Goal: Task Accomplishment & Management: Manage account settings

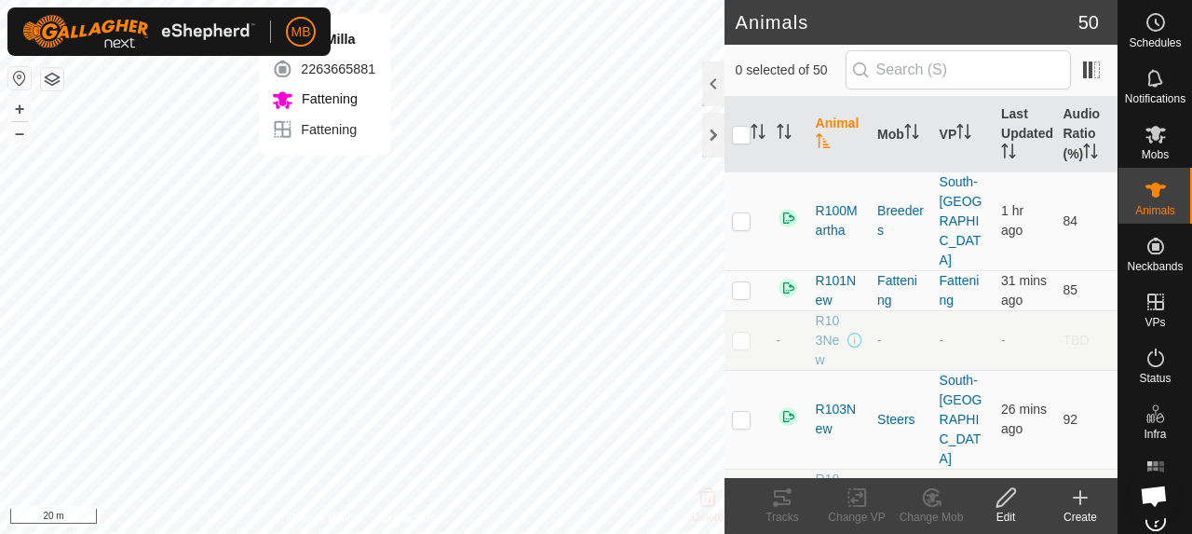
checkbox input "true"
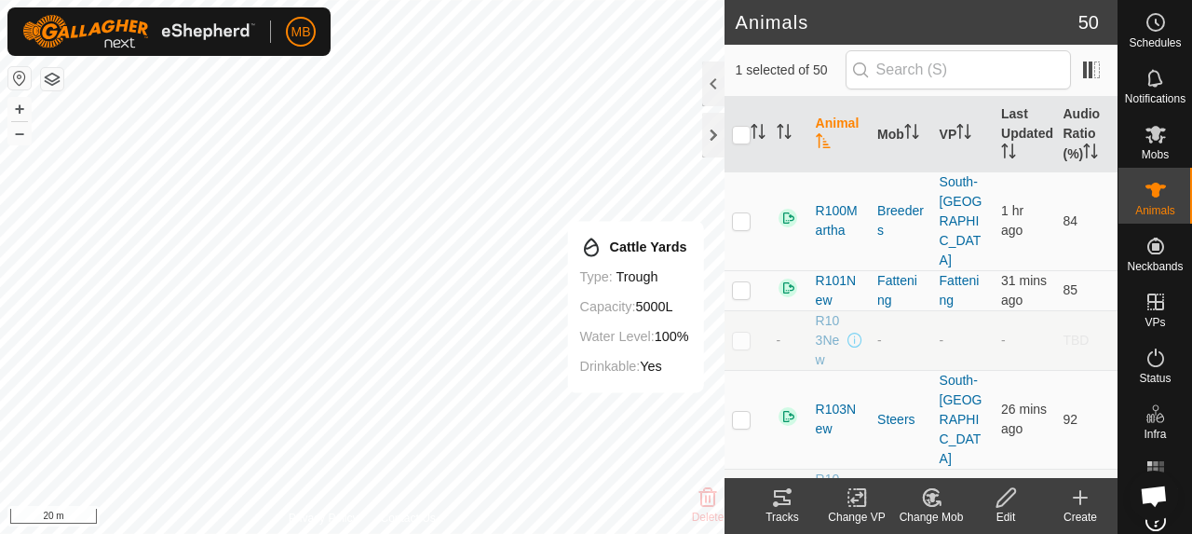
click at [784, 502] on icon at bounding box center [782, 497] width 22 height 22
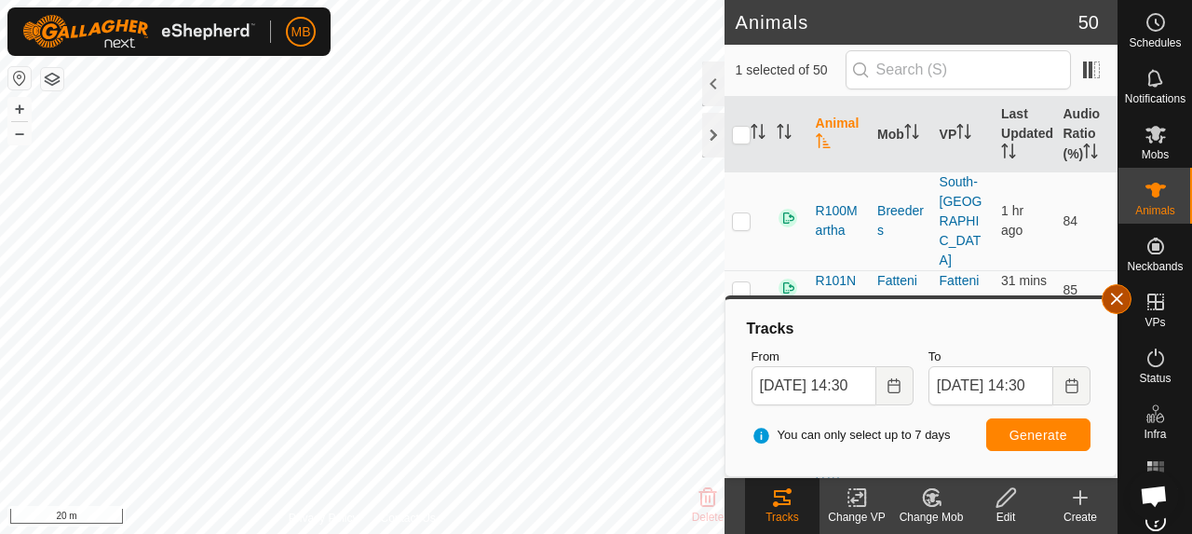
click at [1120, 306] on button "button" at bounding box center [1117, 299] width 30 height 30
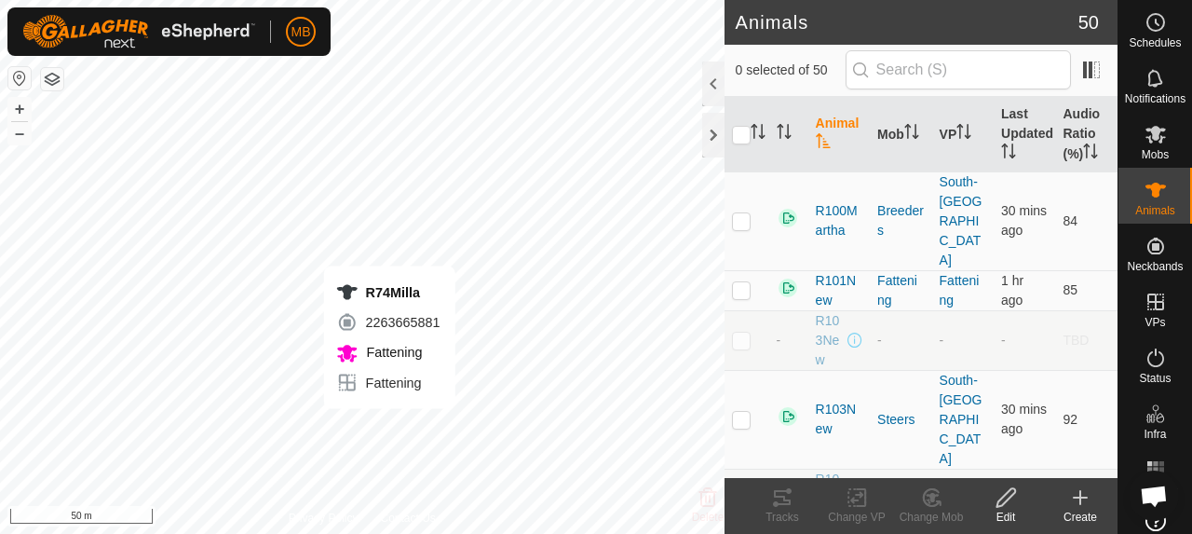
checkbox input "true"
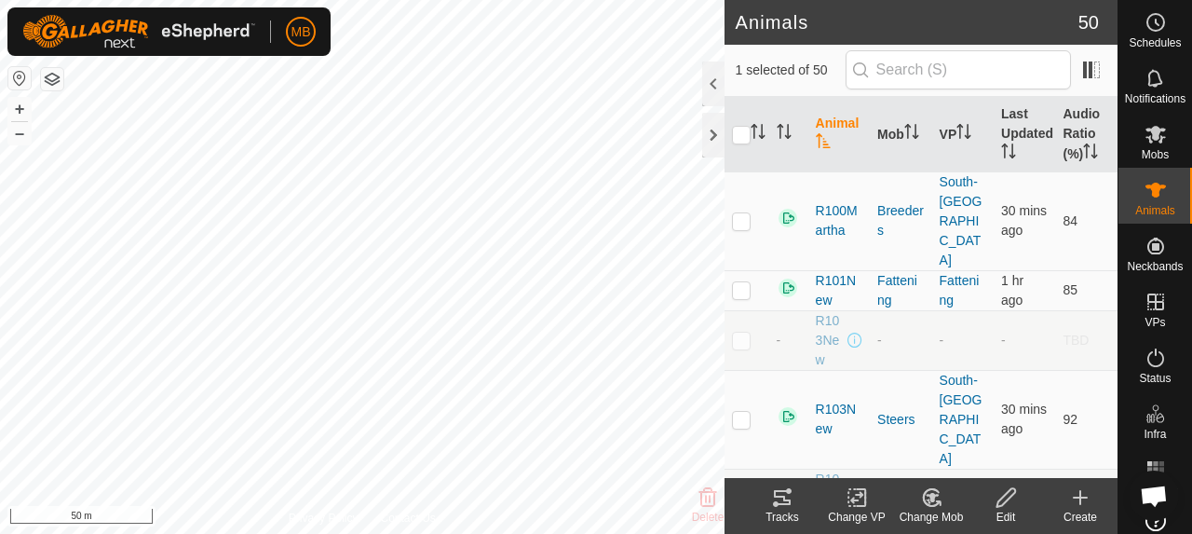
click at [765, 497] on tracks-svg-icon at bounding box center [782, 497] width 75 height 22
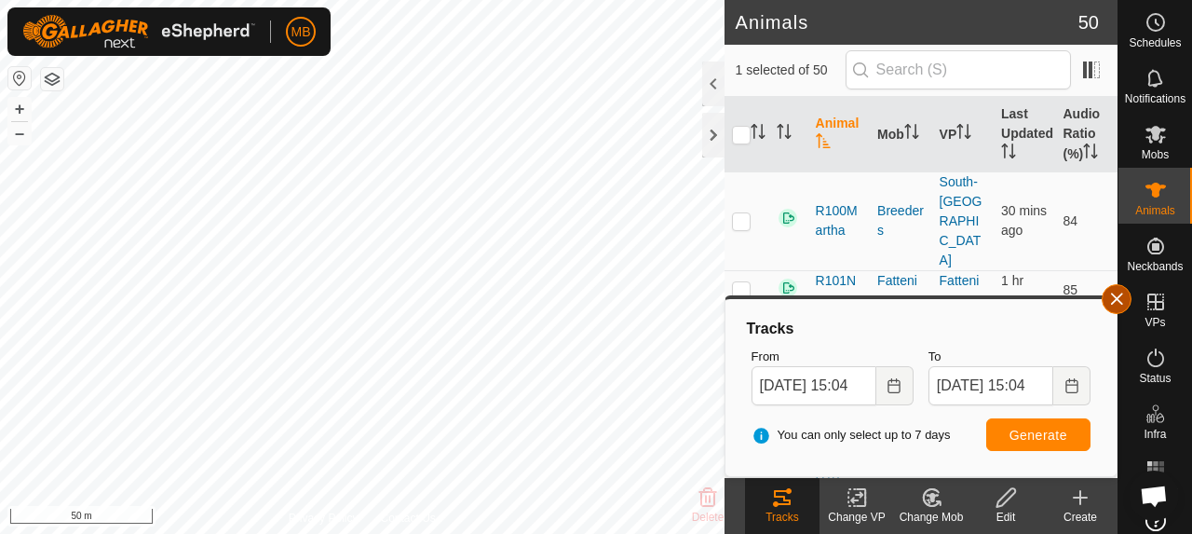
click at [1130, 301] on button "button" at bounding box center [1117, 299] width 30 height 30
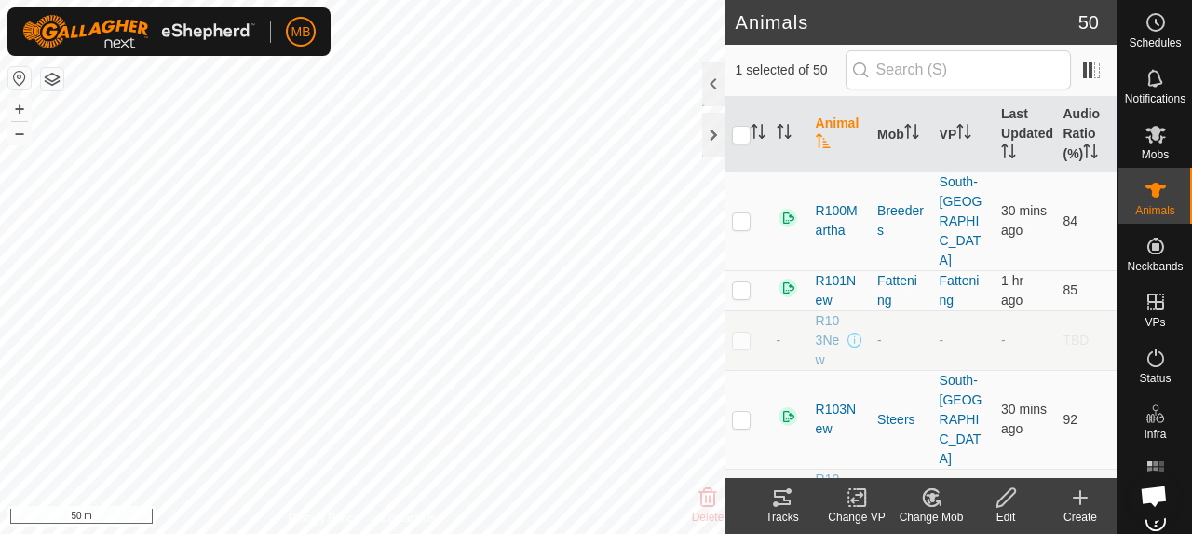
checkbox input "true"
checkbox input "false"
click at [785, 502] on icon at bounding box center [782, 497] width 22 height 22
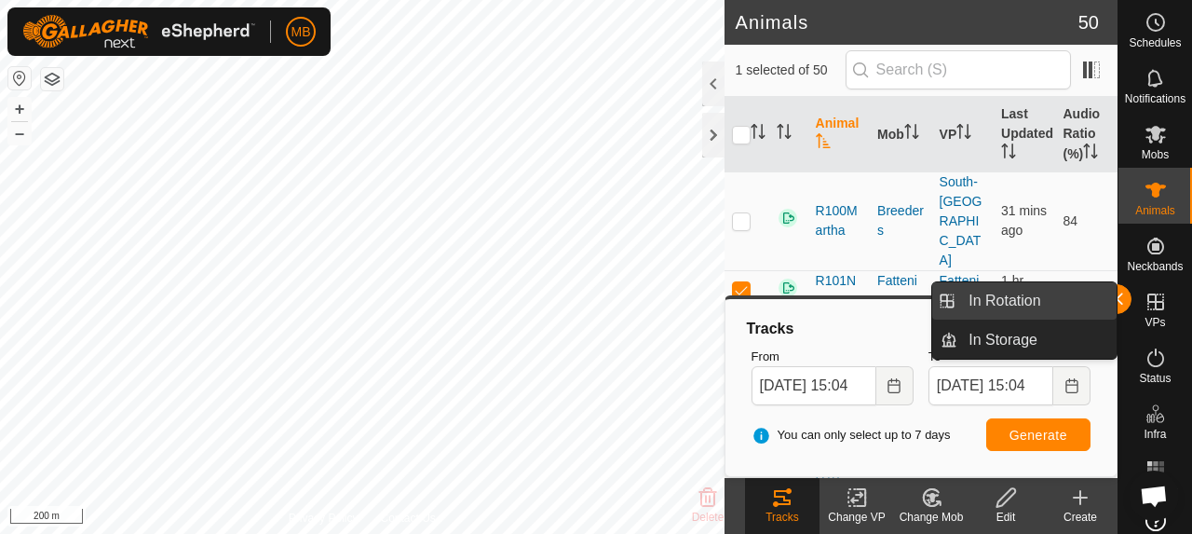
click at [1111, 298] on link "In Rotation" at bounding box center [1037, 300] width 159 height 37
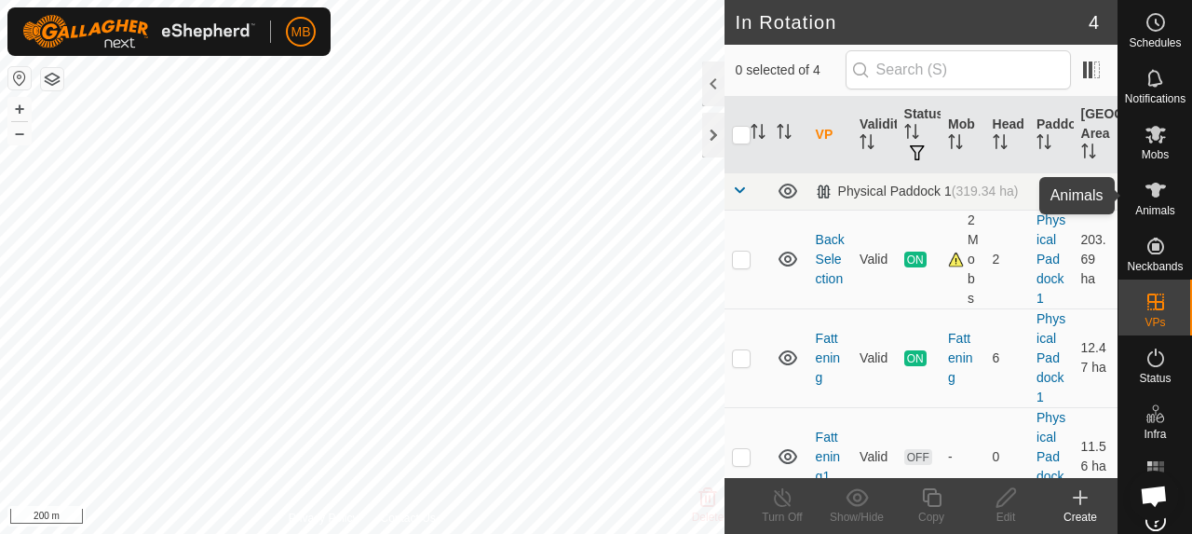
click at [1145, 210] on span "Animals" at bounding box center [1156, 210] width 40 height 11
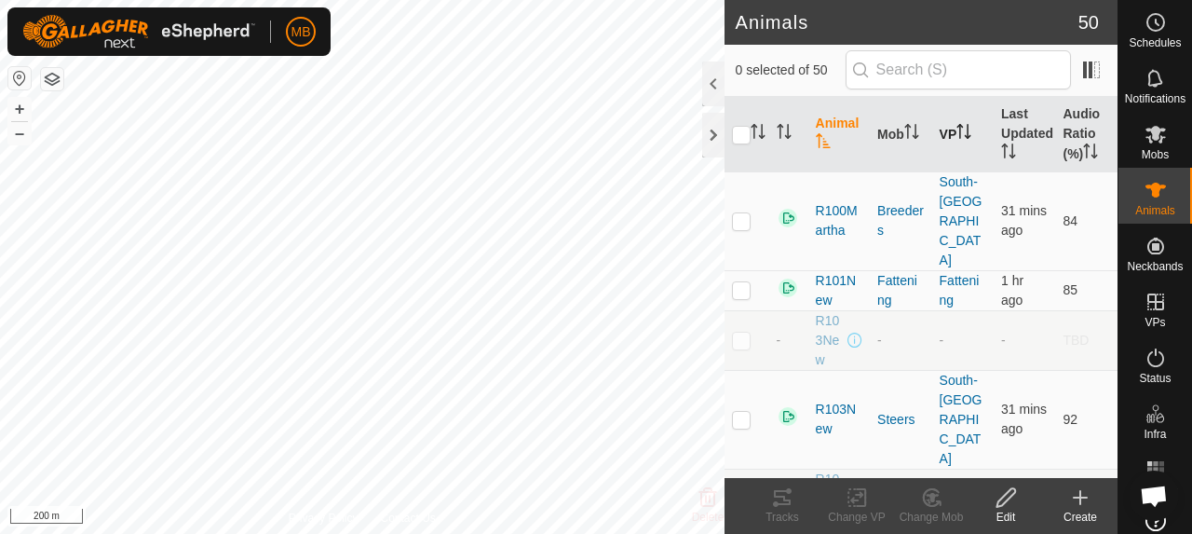
click at [951, 150] on th "VP" at bounding box center [962, 134] width 61 height 75
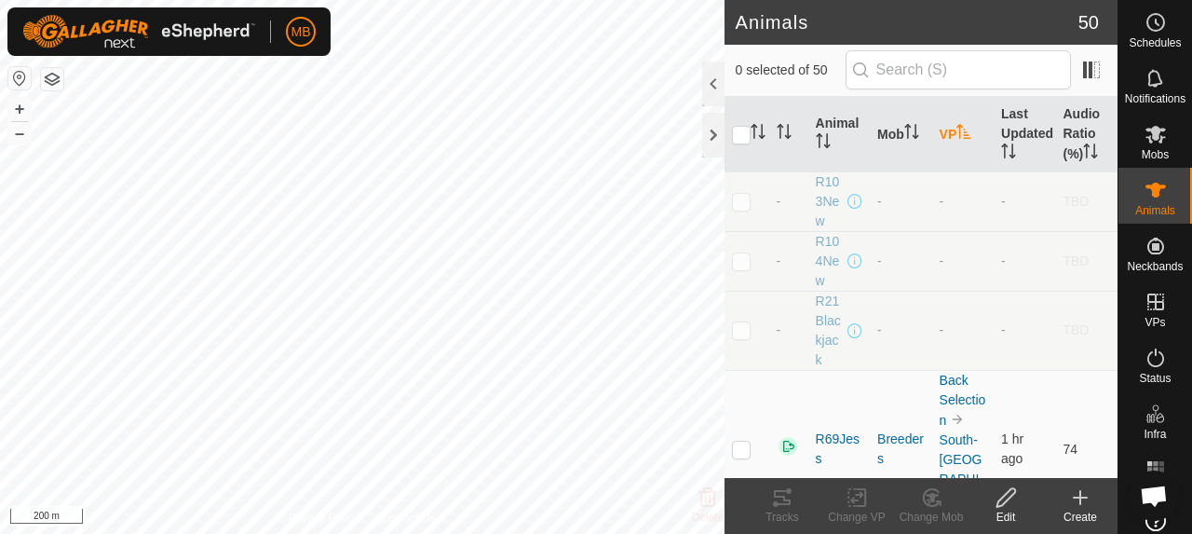
click at [951, 150] on th "VP" at bounding box center [962, 134] width 61 height 75
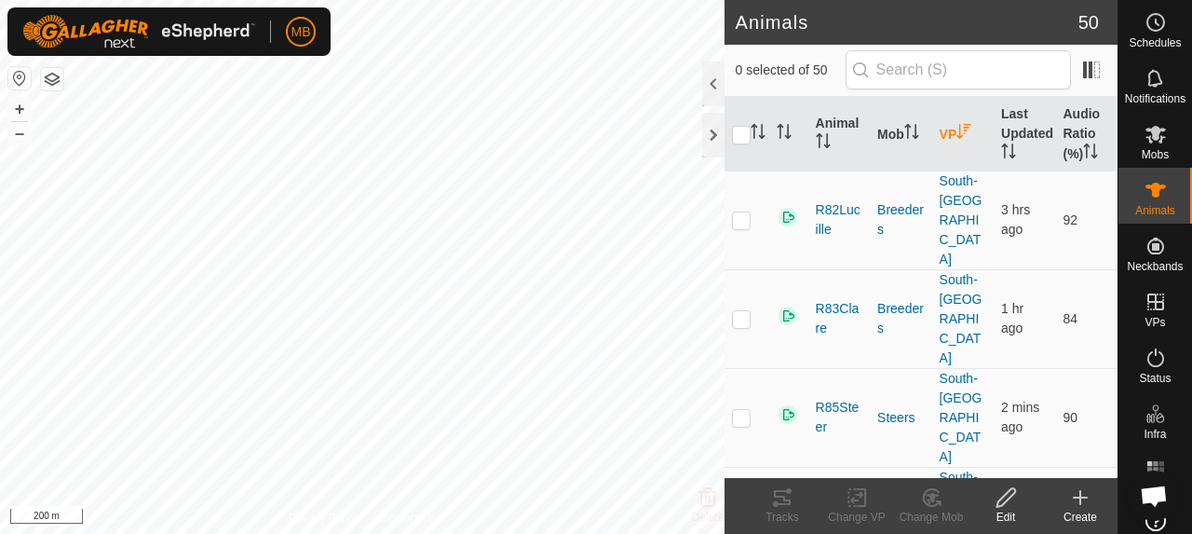
scroll to position [2511, 0]
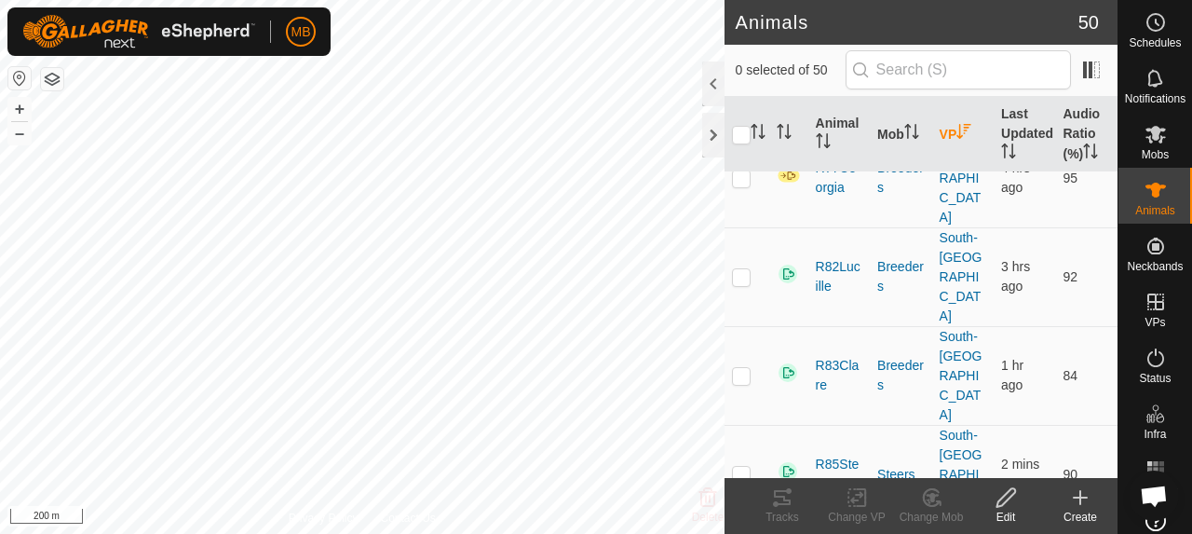
checkbox input "true"
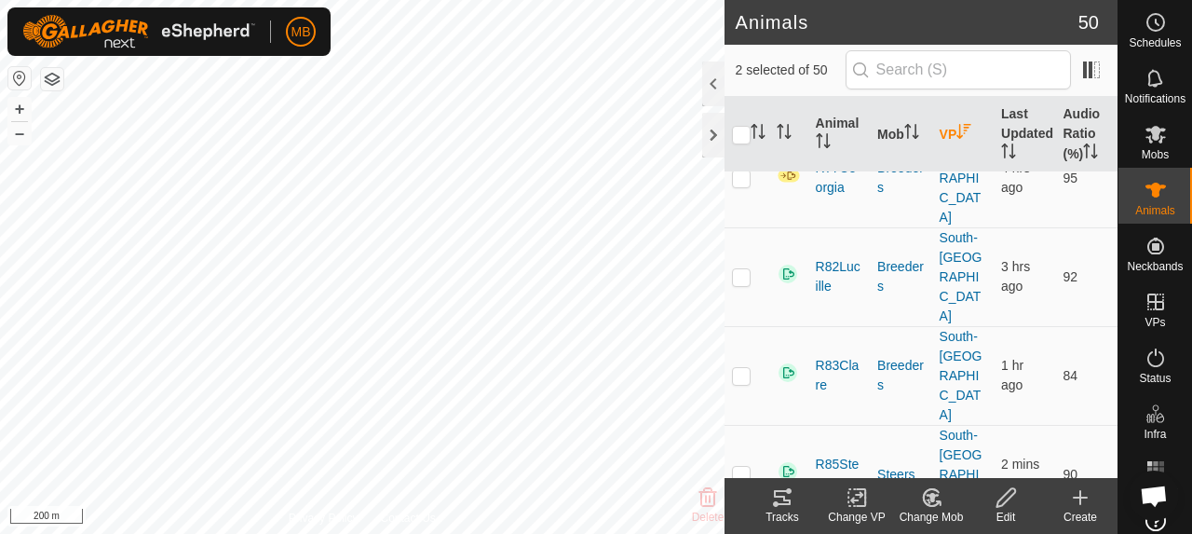
checkbox input "false"
